Goal: Information Seeking & Learning: Learn about a topic

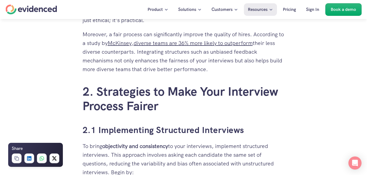
scroll to position [656, 0]
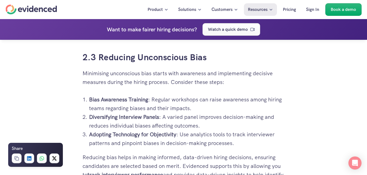
scroll to position [1257, 0]
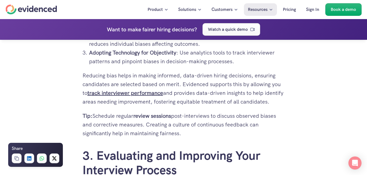
drag, startPoint x: 47, startPoint y: 94, endPoint x: 172, endPoint y: 142, distance: 134.0
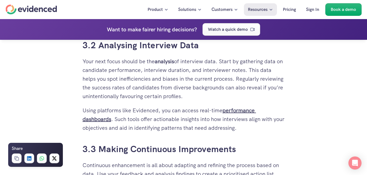
scroll to position [1503, 0]
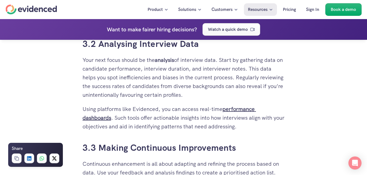
click at [231, 113] on p "Using platforms like Evidenced, you can access real-time performance dashboards…" at bounding box center [184, 118] width 202 height 26
click at [234, 111] on strong "performance dashboards" at bounding box center [170, 114] width 174 height 16
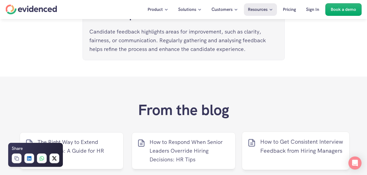
scroll to position [2159, 0]
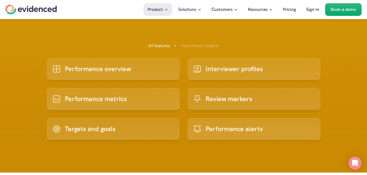
scroll to position [137, 0]
